Goal: Check status

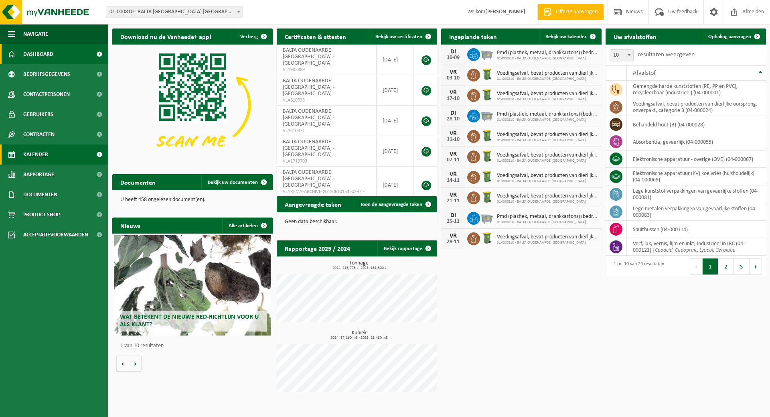
click at [34, 152] on span "Kalender" at bounding box center [35, 154] width 25 height 20
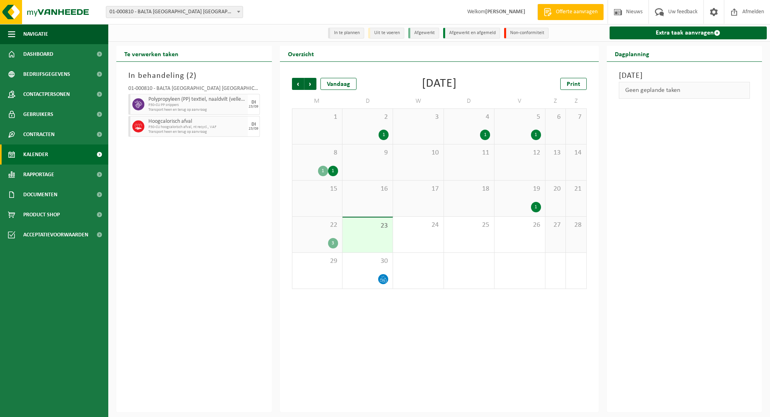
click at [321, 236] on div "22 3" at bounding box center [317, 235] width 50 height 36
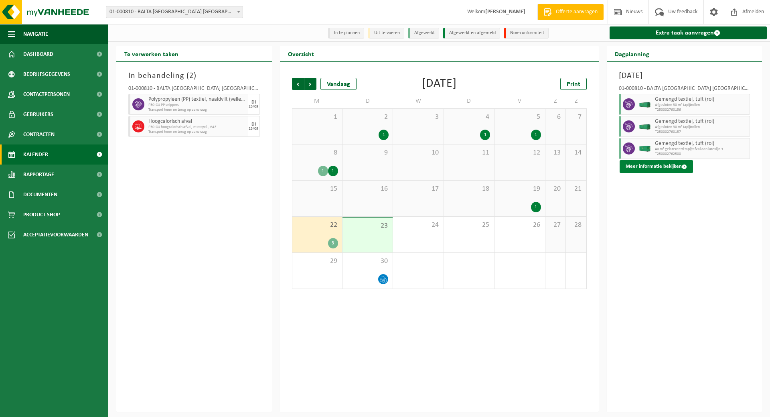
click at [663, 165] on button "Meer informatie bekijken" at bounding box center [656, 166] width 73 height 13
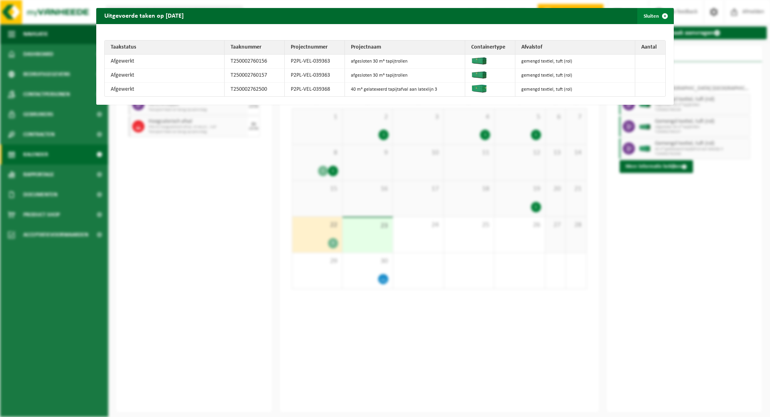
click at [657, 17] on span "button" at bounding box center [665, 16] width 16 height 16
